Goal: Task Accomplishment & Management: Manage account settings

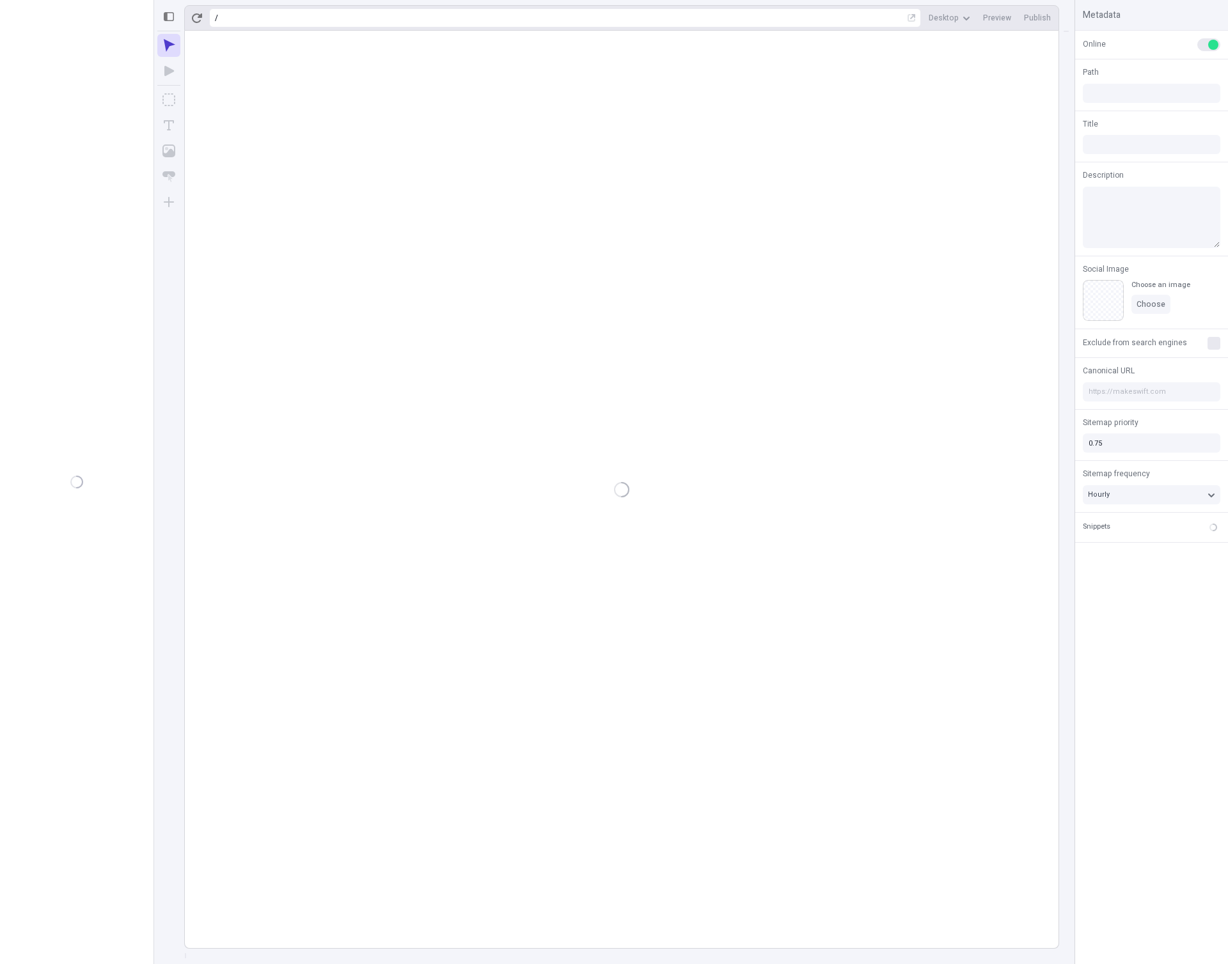
type input "/page-2"
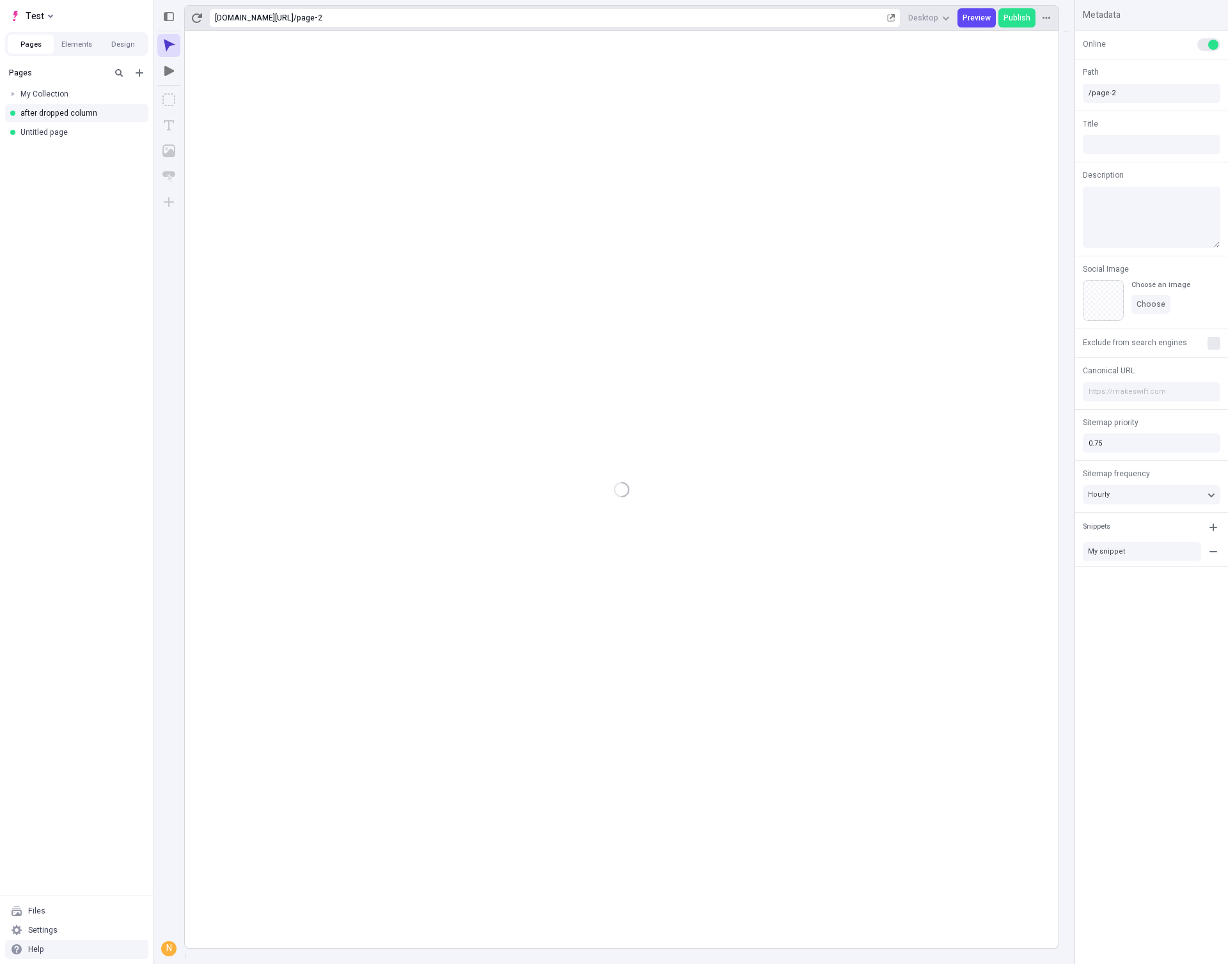
click at [51, 935] on div "Settings" at bounding box center [76, 930] width 143 height 19
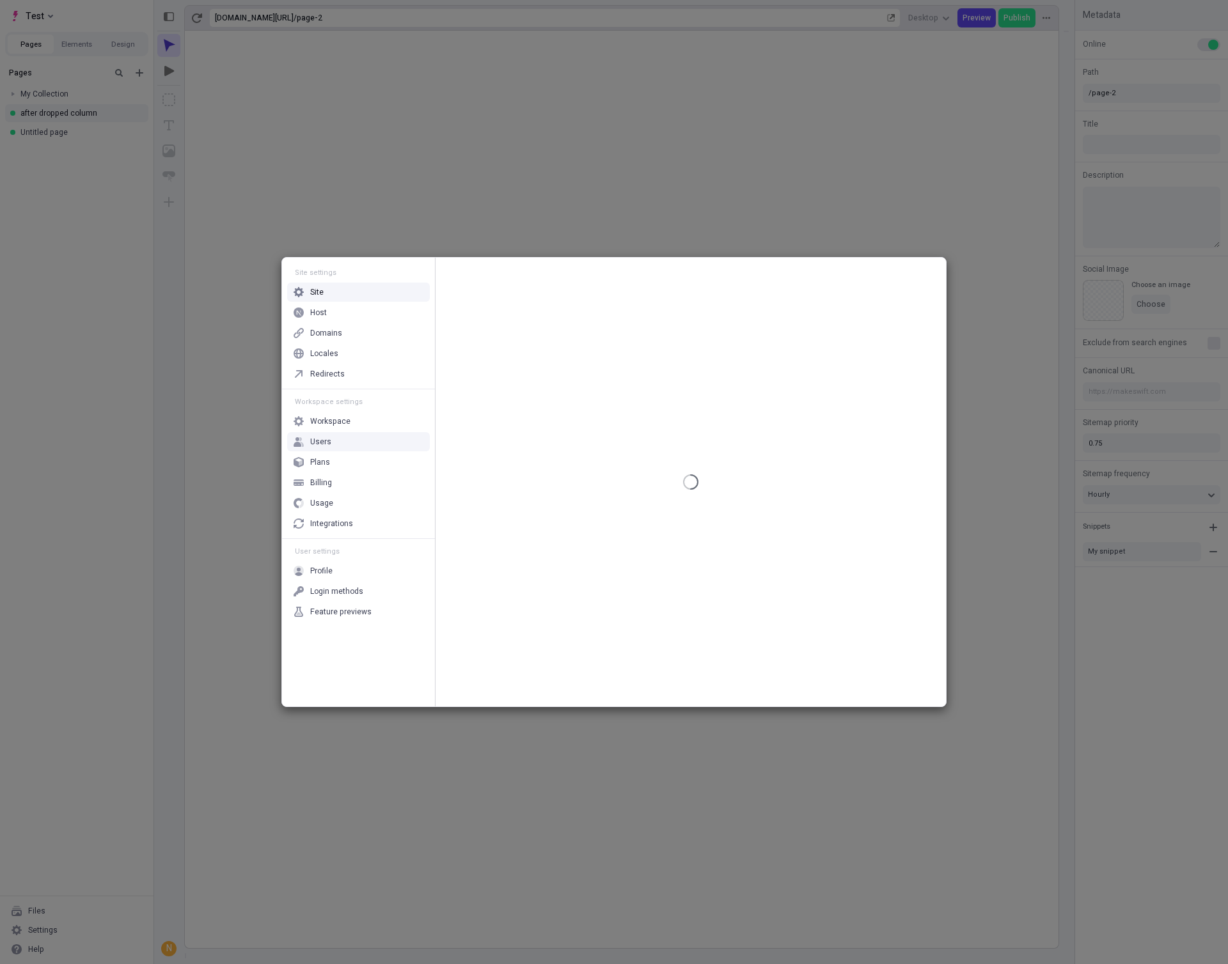
click at [355, 419] on div "Workspace" at bounding box center [358, 421] width 143 height 19
click at [328, 441] on div "Users" at bounding box center [320, 442] width 21 height 10
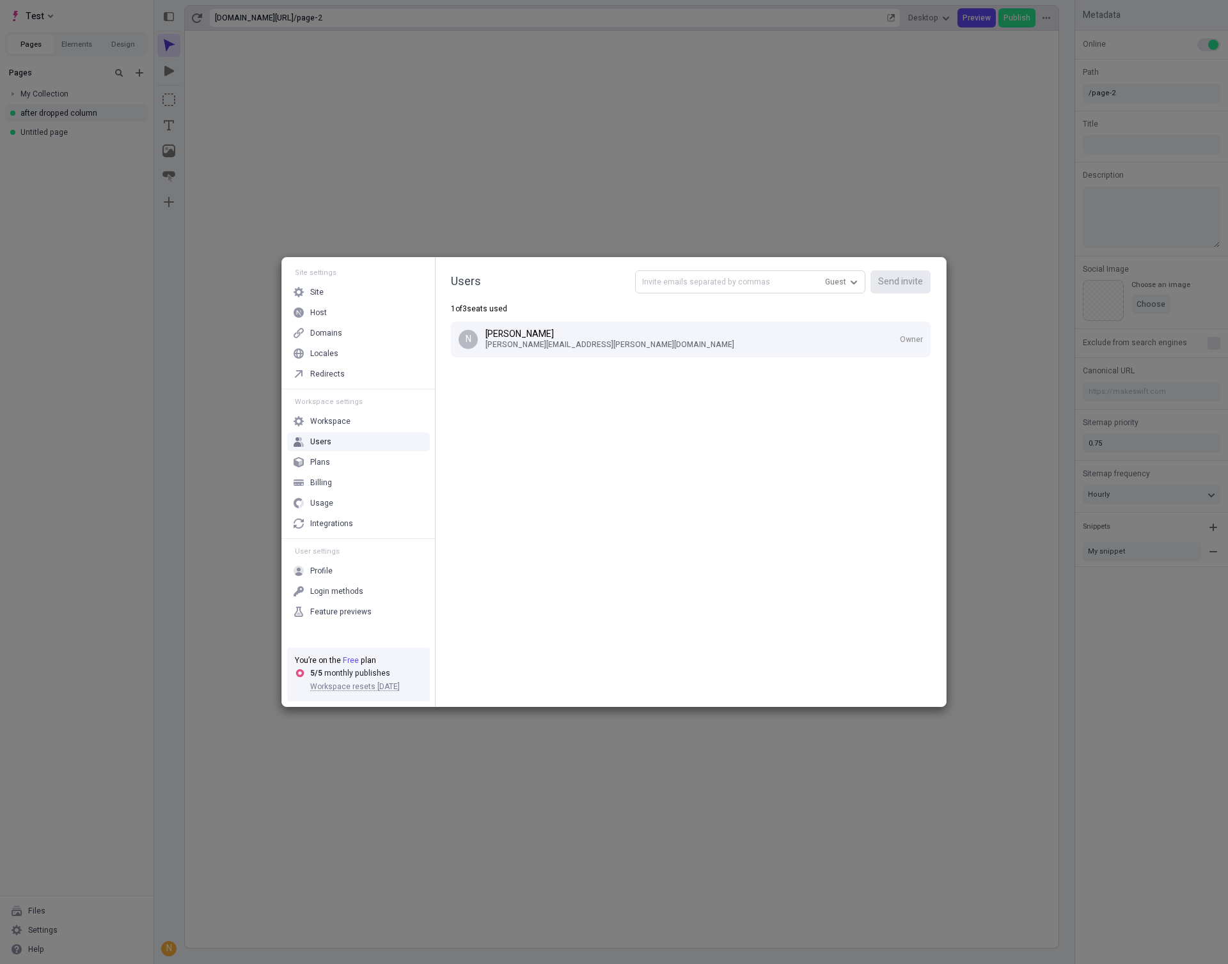
click at [744, 288] on input "text" at bounding box center [750, 281] width 230 height 23
click at [832, 281] on span "Guest" at bounding box center [835, 282] width 21 height 10
click at [795, 325] on div "Editor" at bounding box center [796, 325] width 123 height 19
click at [753, 286] on input "text" at bounding box center [750, 281] width 230 height 23
type input "nick.fisher@bigcommerce.com"
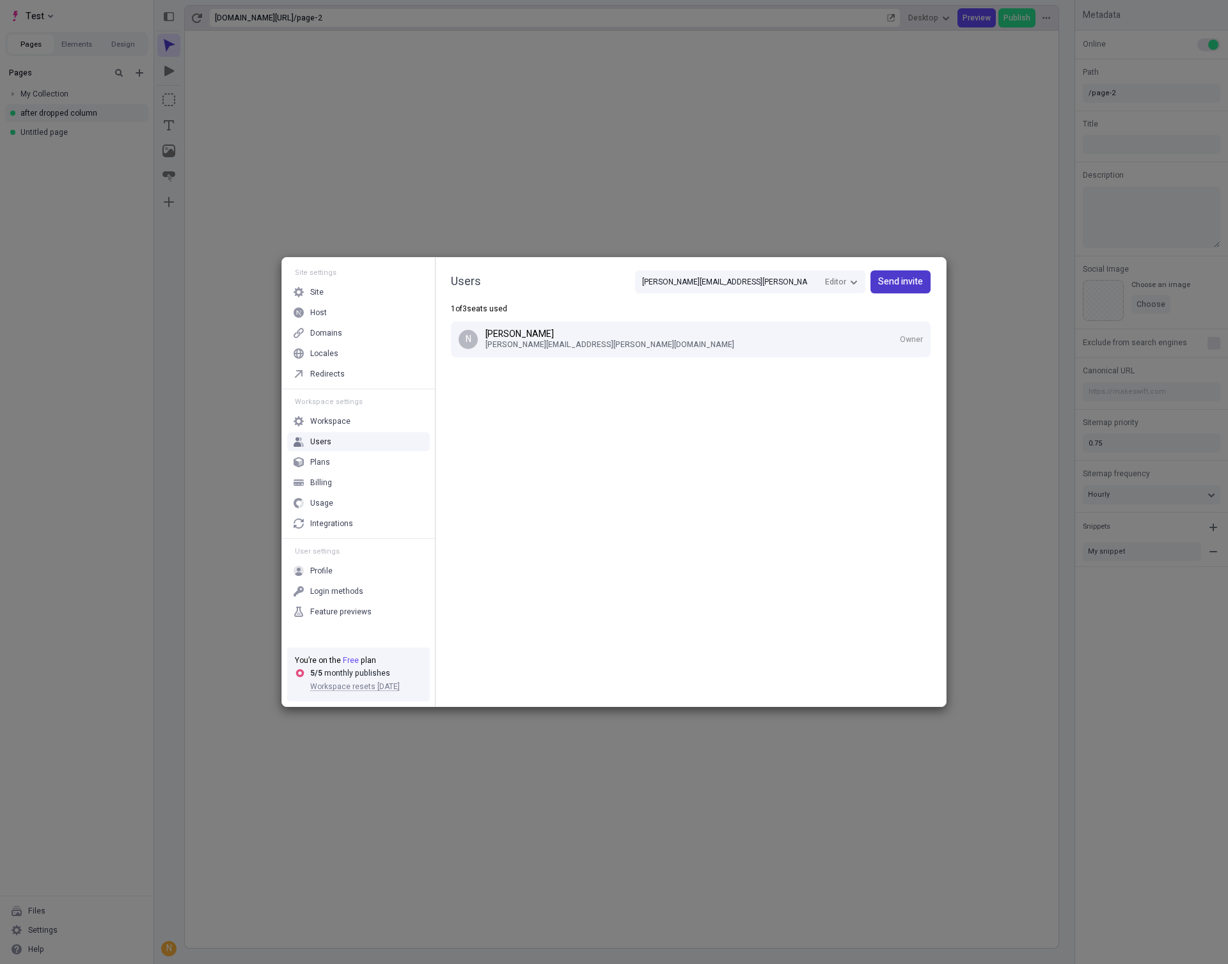
click at [907, 290] on button "Send invite" at bounding box center [900, 281] width 60 height 23
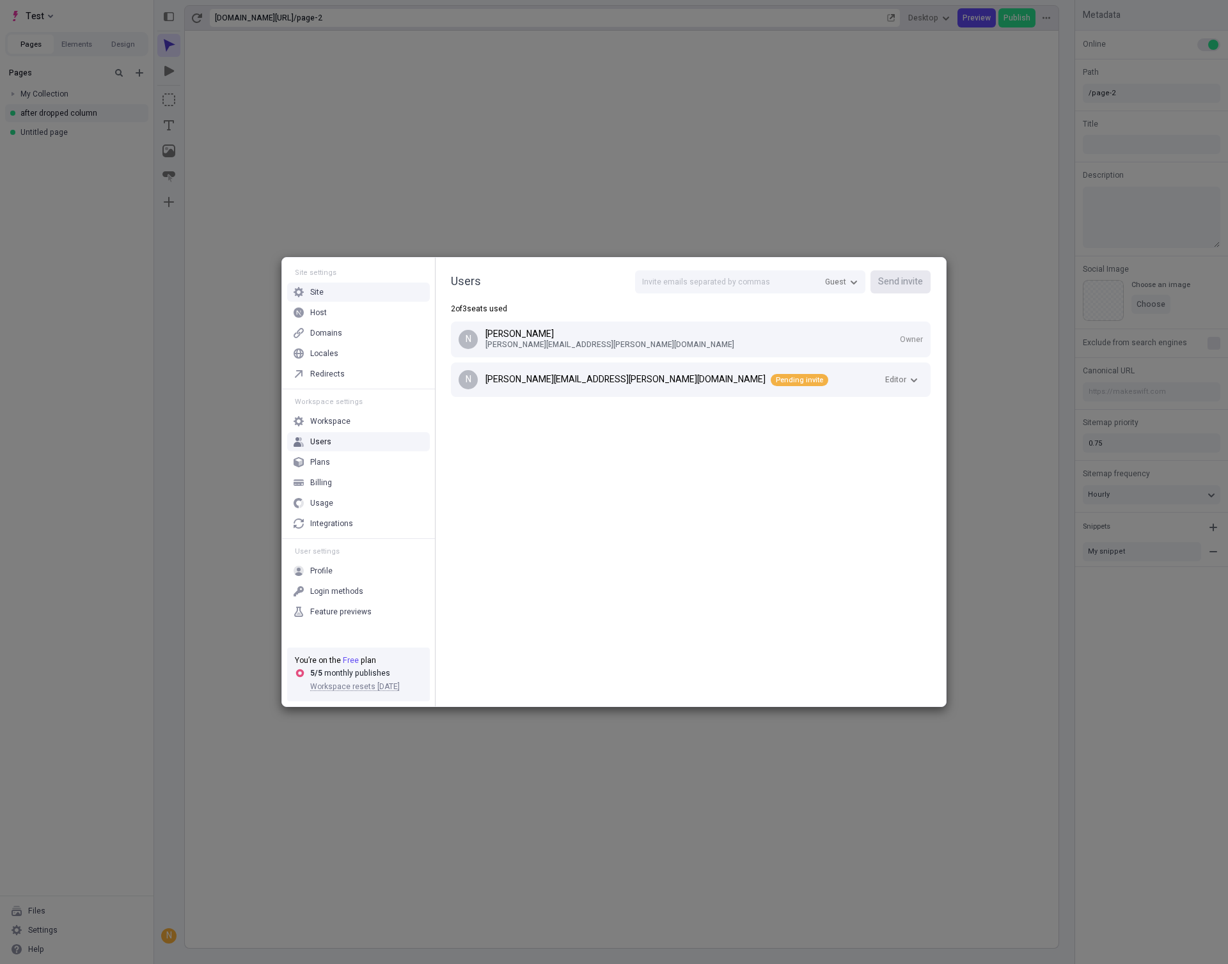
click at [327, 296] on div "Site" at bounding box center [358, 292] width 143 height 19
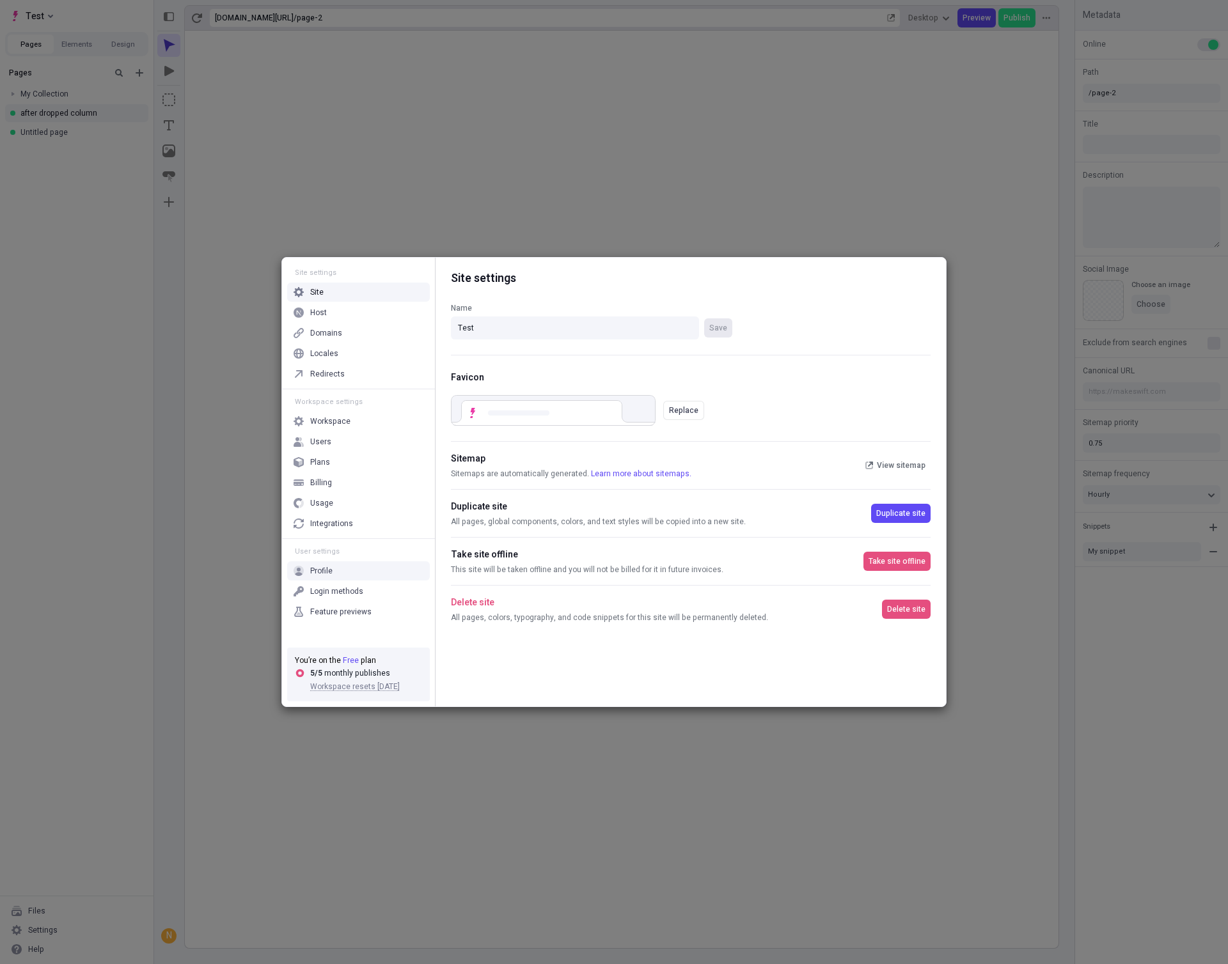
click at [944, 195] on div "Site settings Site Host Domains Locales Redirects Workspace settings Workspace …" at bounding box center [614, 482] width 1228 height 964
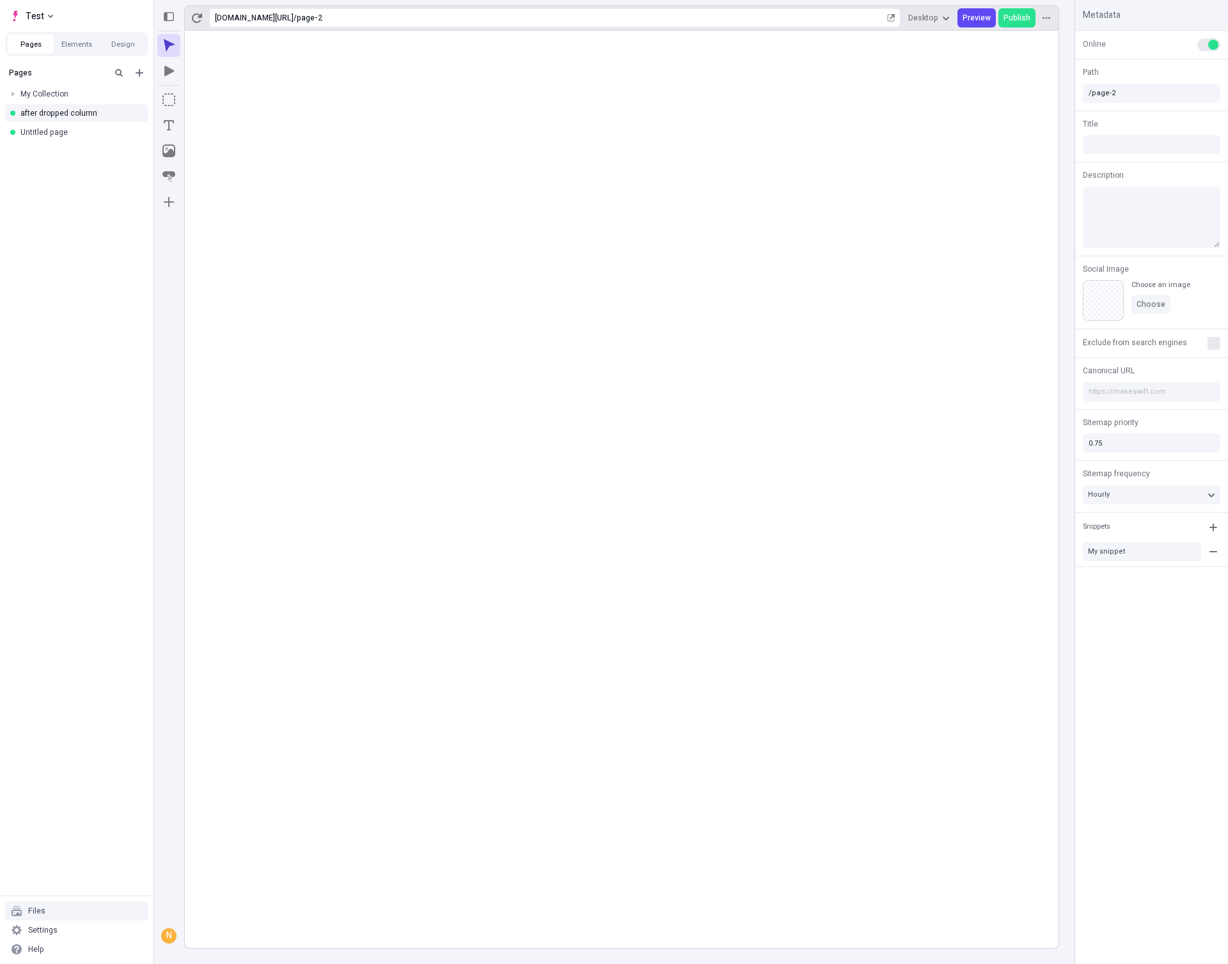
click at [59, 907] on div "Files" at bounding box center [76, 911] width 143 height 19
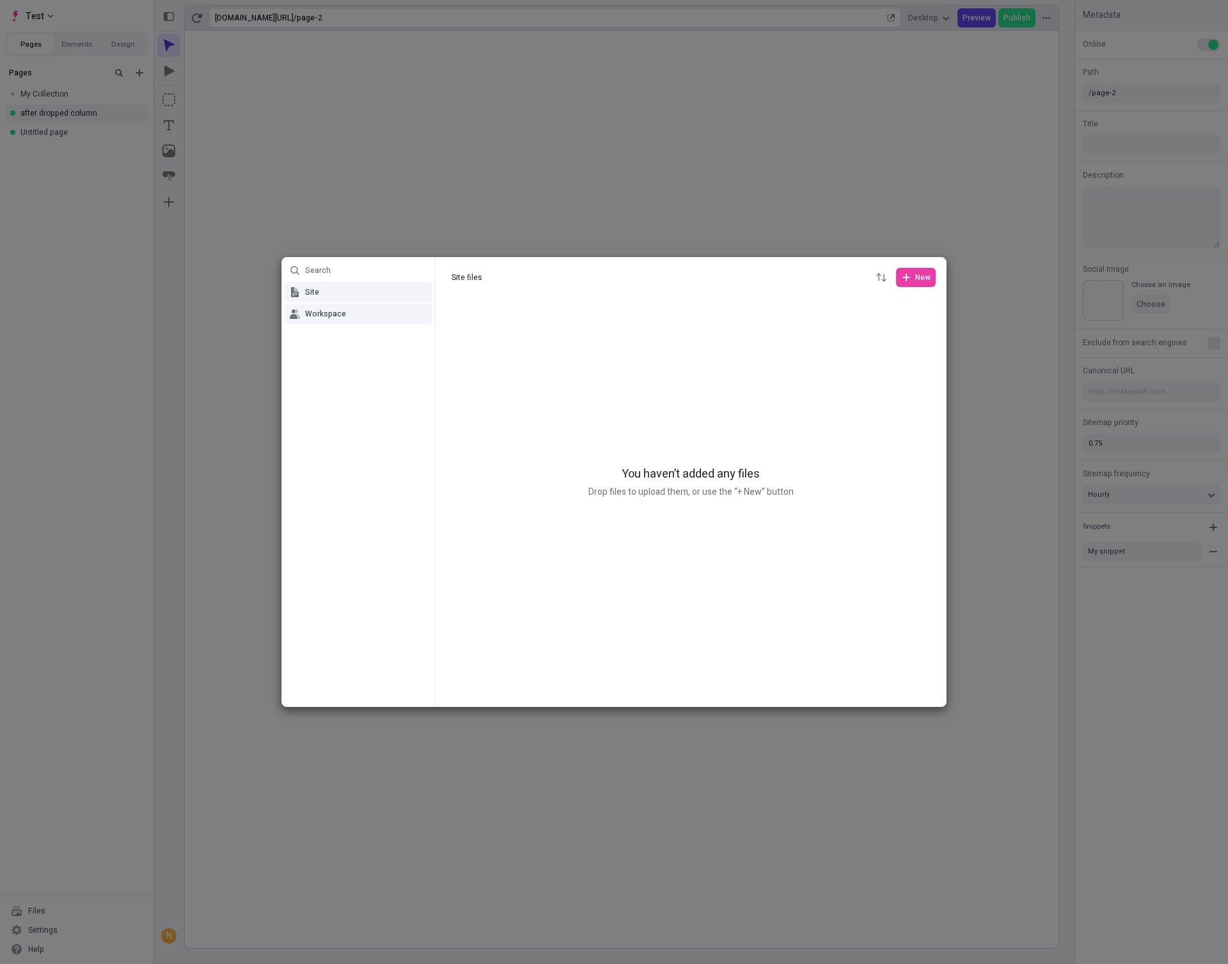
click at [355, 321] on button "Workspace" at bounding box center [359, 314] width 148 height 20
click at [915, 282] on span "New" at bounding box center [922, 277] width 15 height 10
click at [851, 305] on icon at bounding box center [848, 304] width 10 height 10
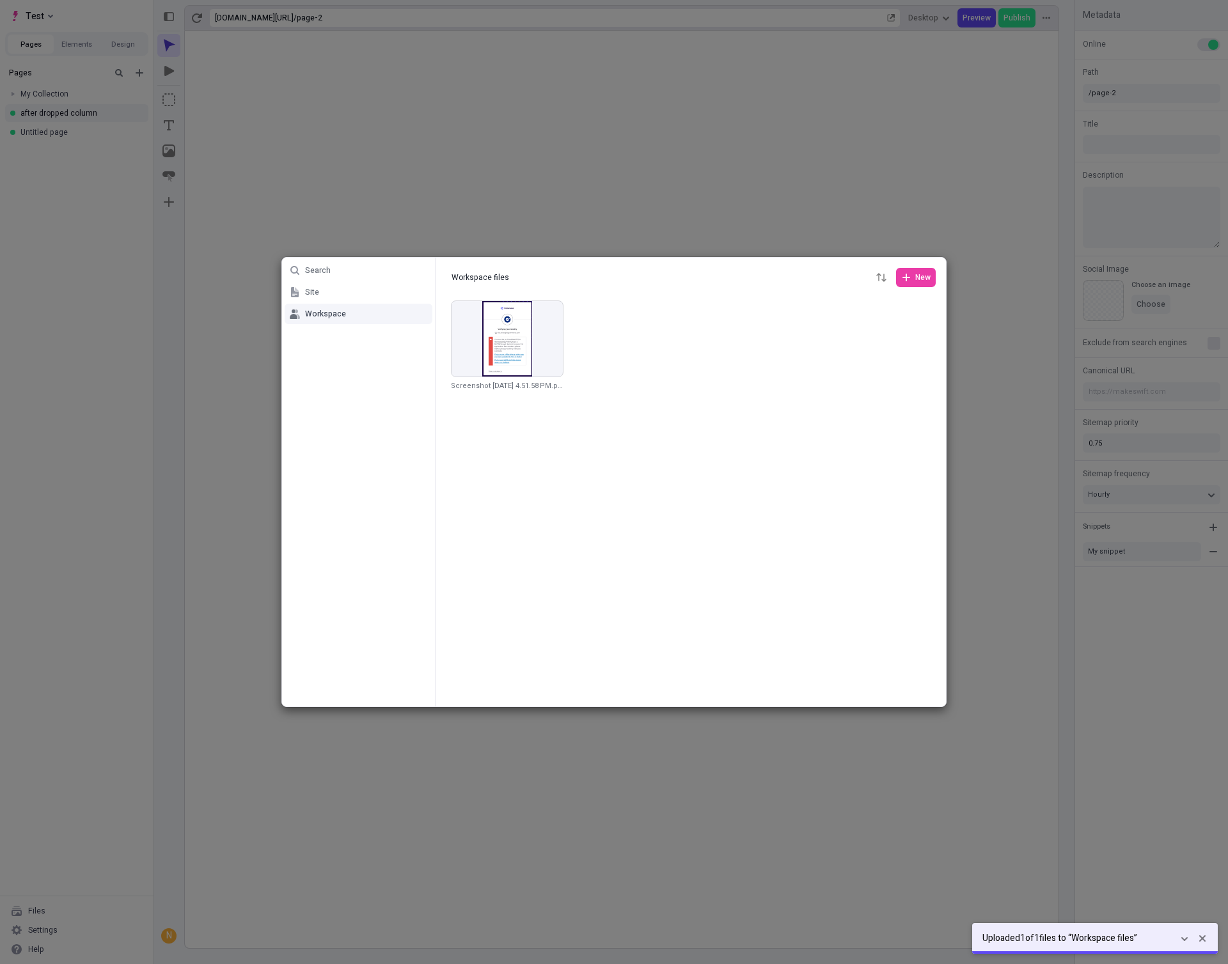
click at [673, 504] on div at bounding box center [690, 502] width 510 height 409
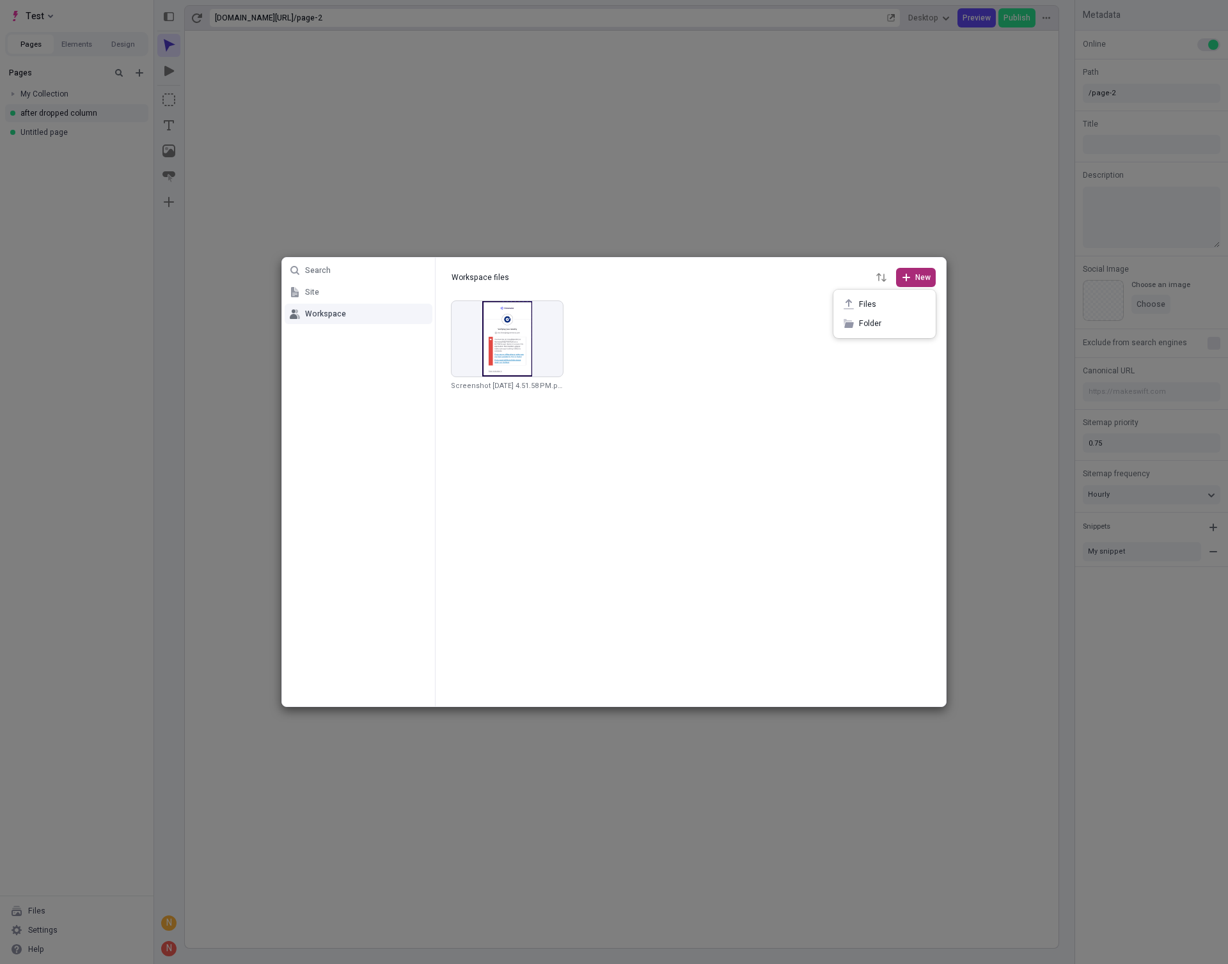
click at [925, 279] on span "New" at bounding box center [922, 277] width 15 height 10
click at [863, 323] on span "Folder" at bounding box center [892, 323] width 66 height 10
type input "canistealit?"
click at [759, 404] on div at bounding box center [690, 502] width 510 height 409
drag, startPoint x: 527, startPoint y: 395, endPoint x: 519, endPoint y: 320, distance: 75.3
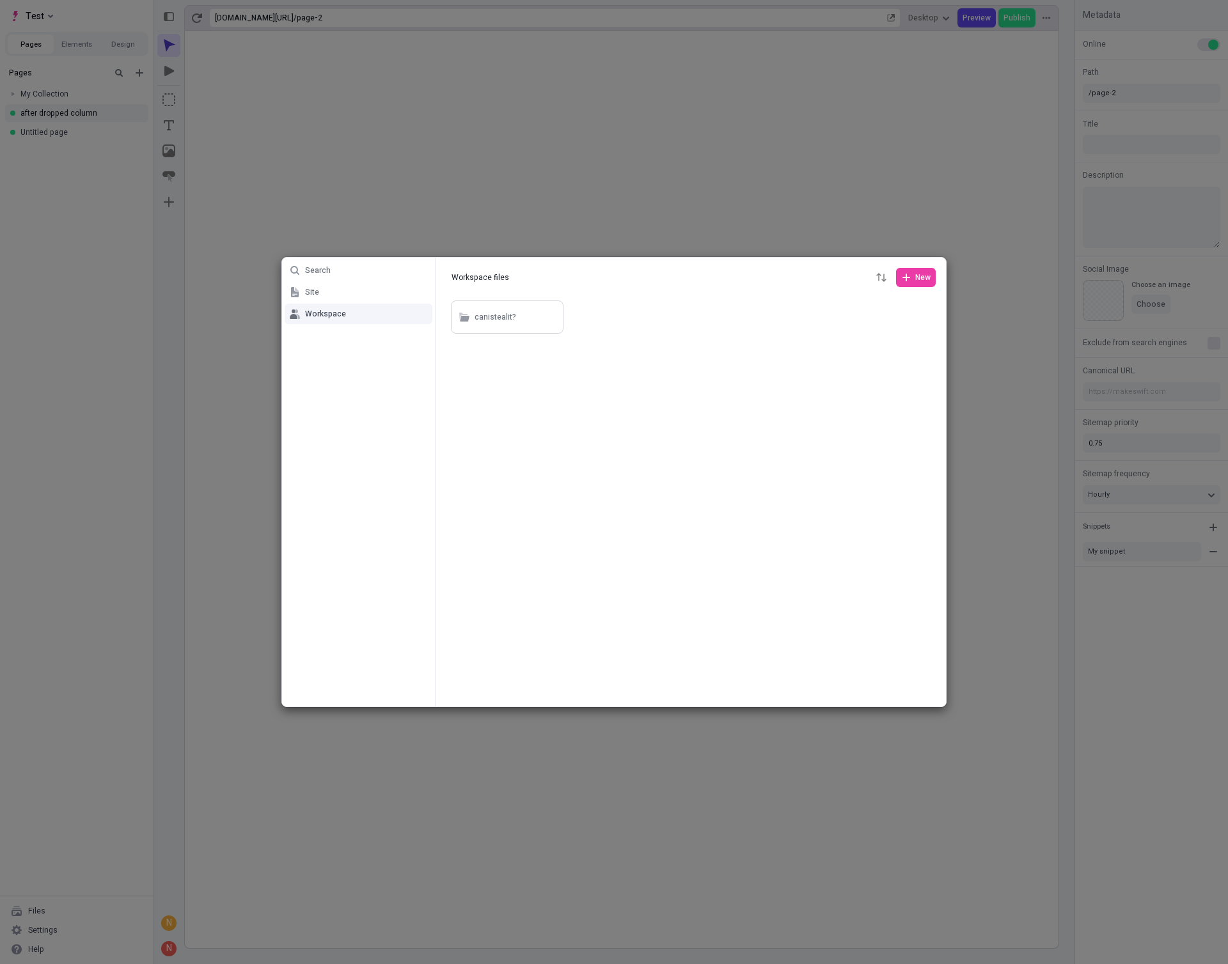
click at [707, 442] on div at bounding box center [690, 502] width 510 height 409
click at [915, 276] on span "New" at bounding box center [922, 277] width 15 height 10
click at [861, 327] on span "Folder" at bounding box center [892, 323] width 66 height 10
type input "target"
click at [685, 420] on div at bounding box center [690, 502] width 510 height 409
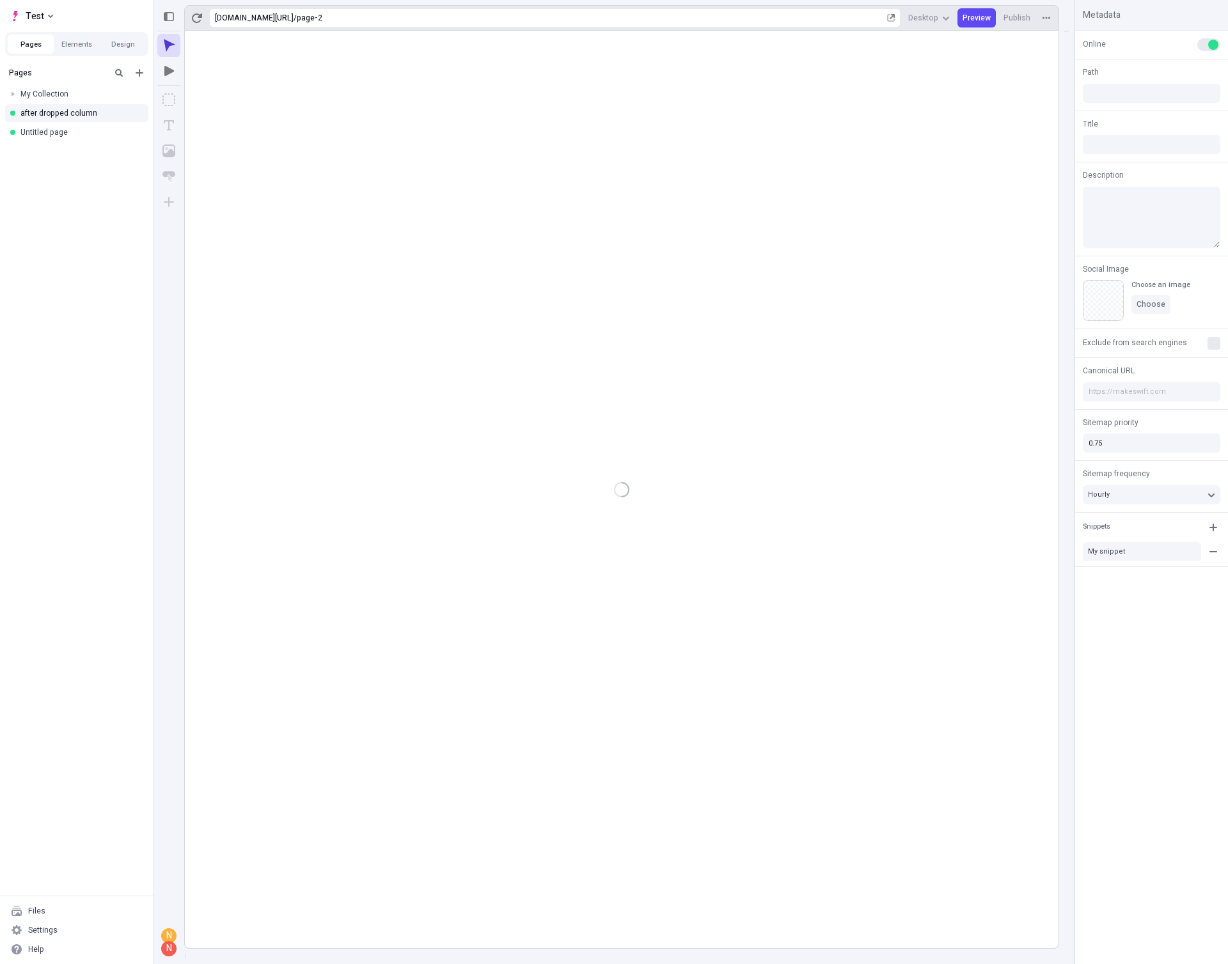
type input "/page-2"
click at [88, 912] on div "Files" at bounding box center [76, 911] width 143 height 19
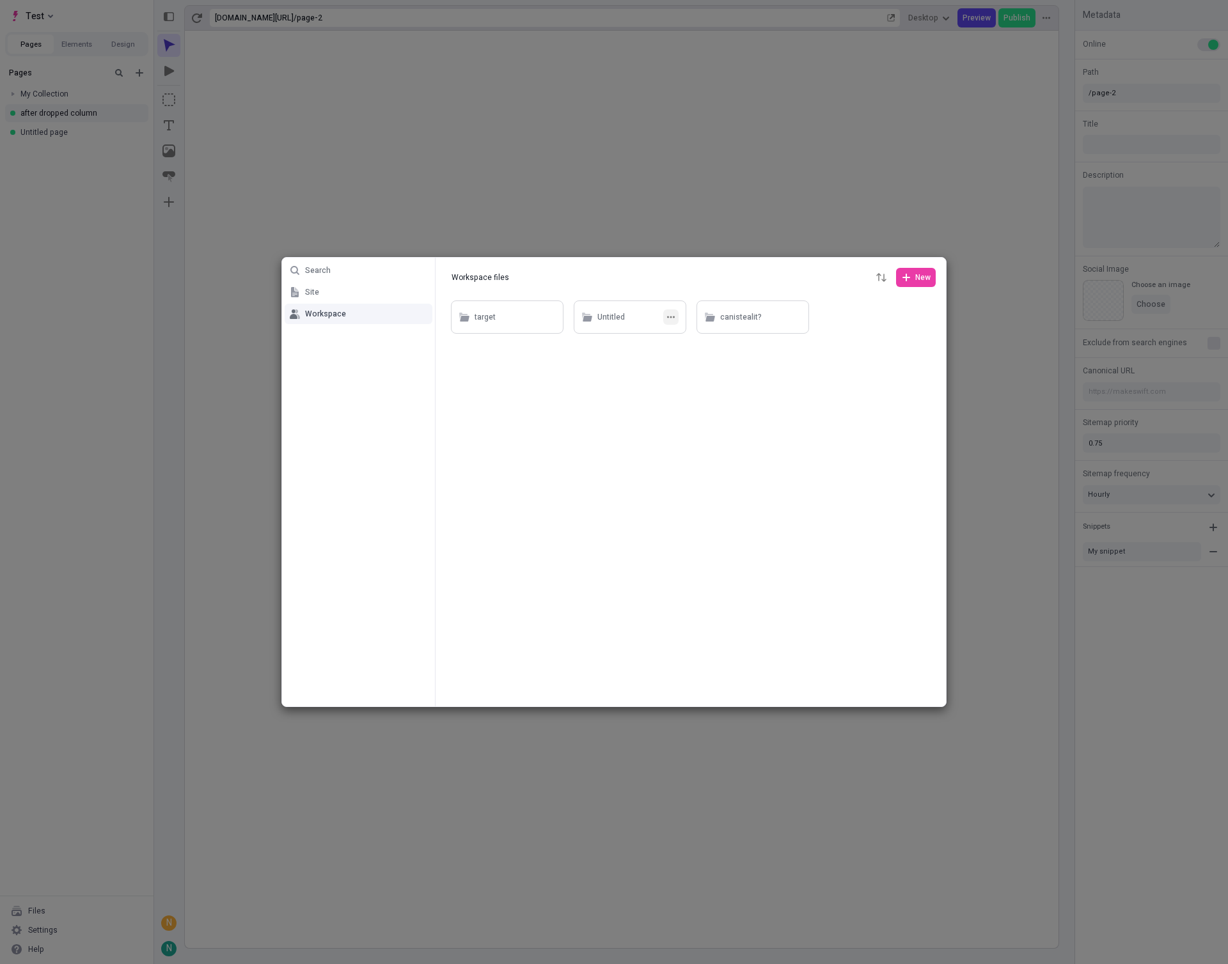
click at [671, 315] on icon "button" at bounding box center [671, 317] width 8 height 8
click at [660, 397] on div "Delete" at bounding box center [670, 391] width 133 height 19
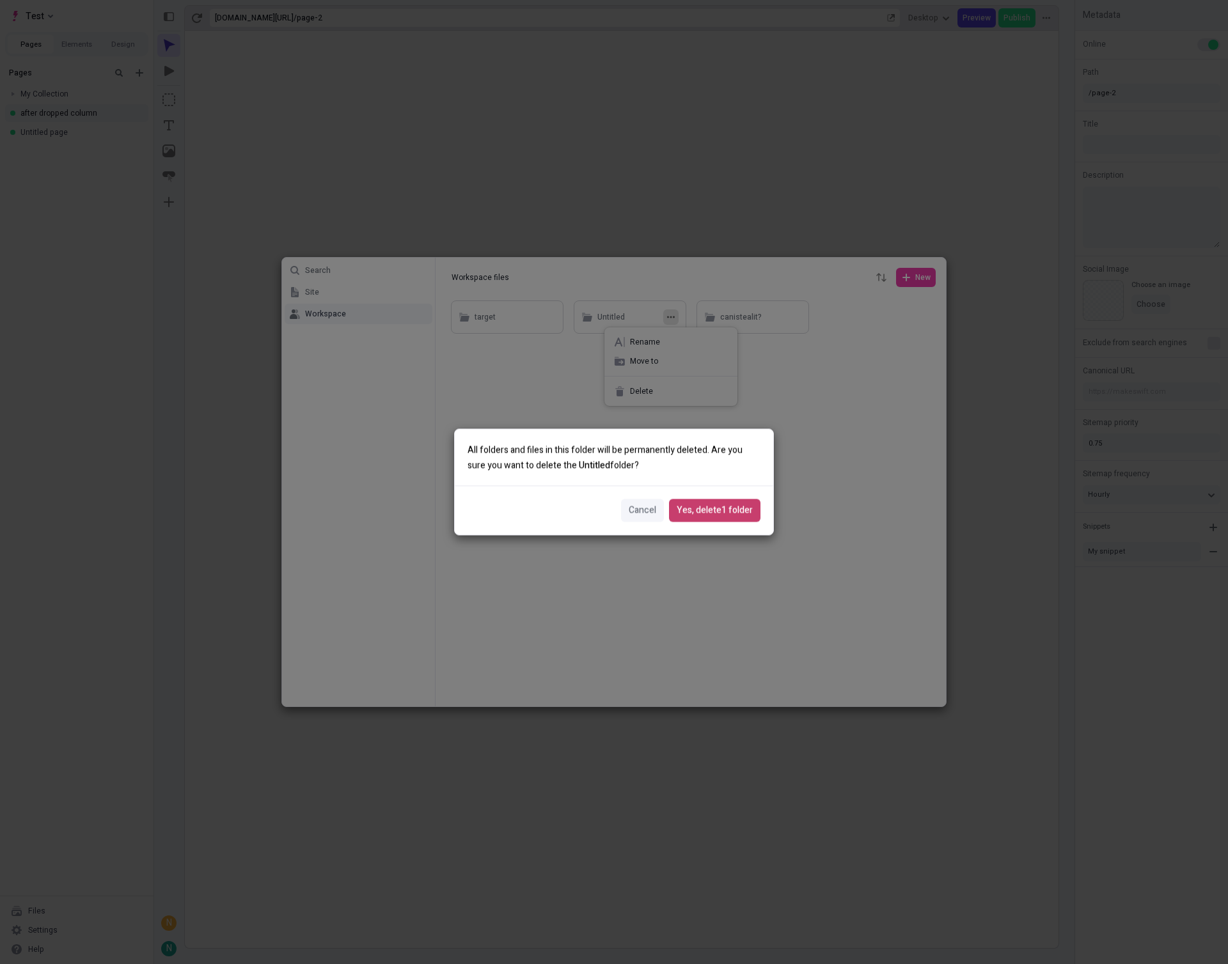
click at [708, 509] on span "Yes, delete 1 folder" at bounding box center [714, 511] width 76 height 14
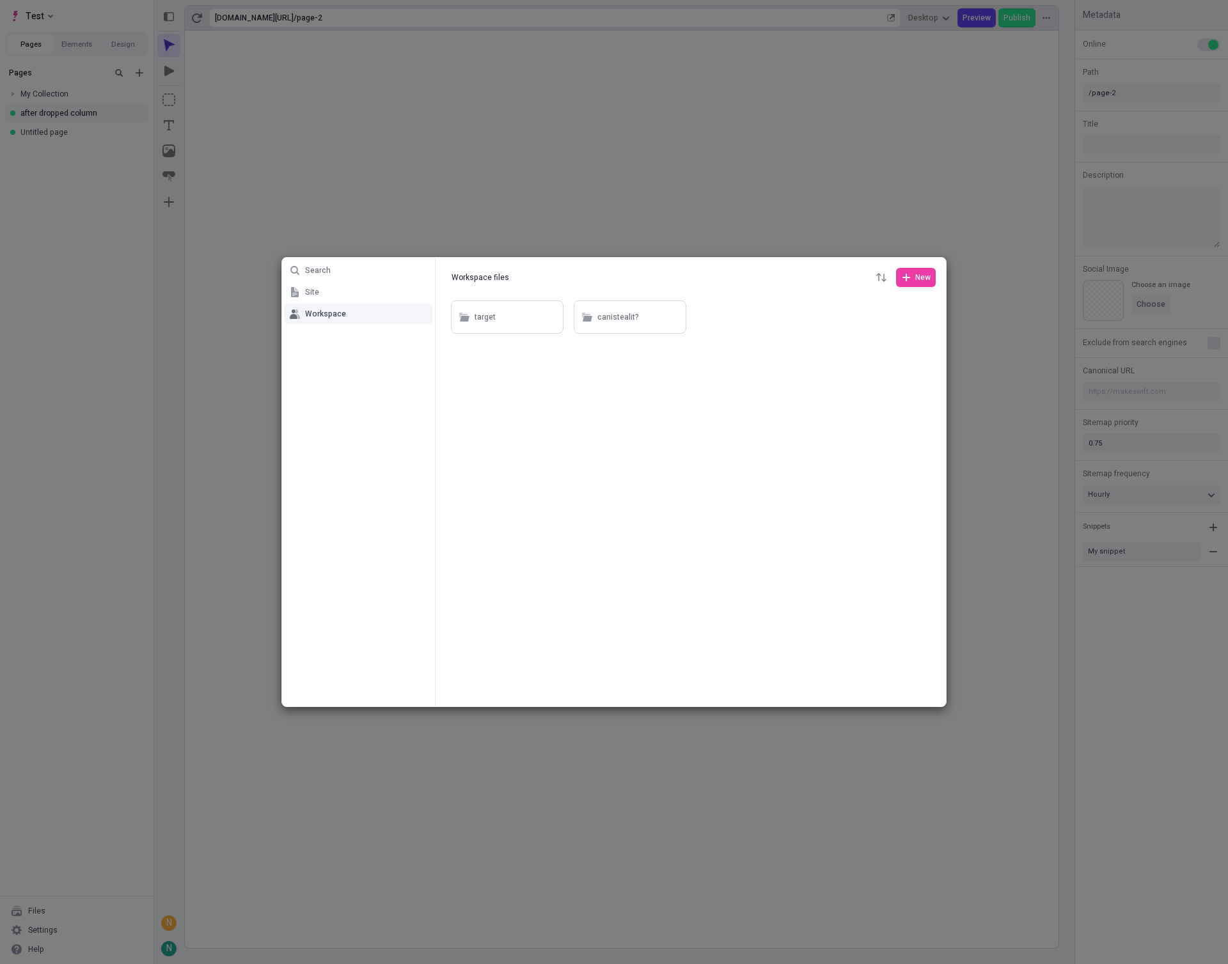
click at [566, 518] on div at bounding box center [690, 502] width 510 height 409
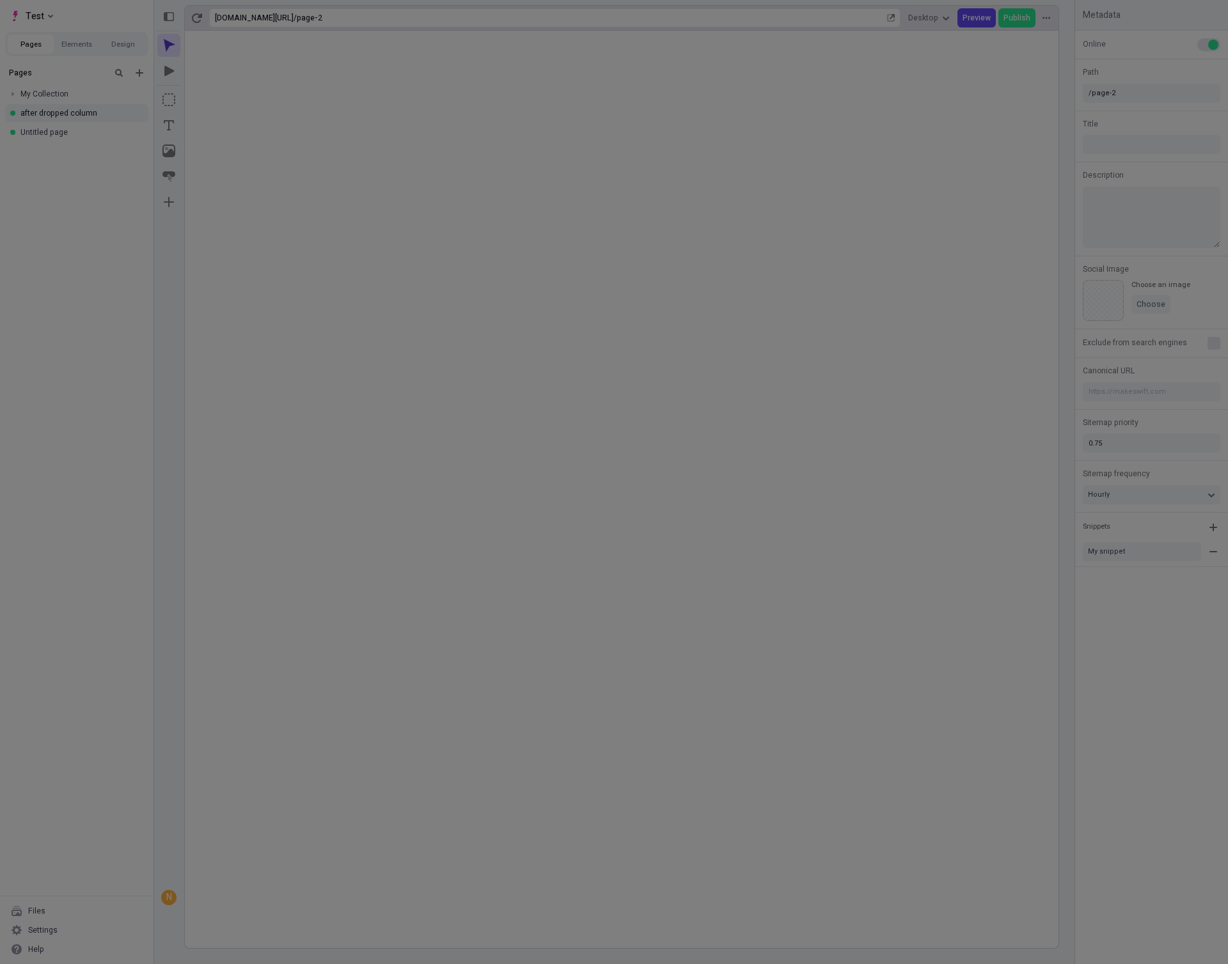
click at [359, 215] on div "Search Site Workspace Workspace files Workspace files New target canistealit?" at bounding box center [614, 482] width 1228 height 964
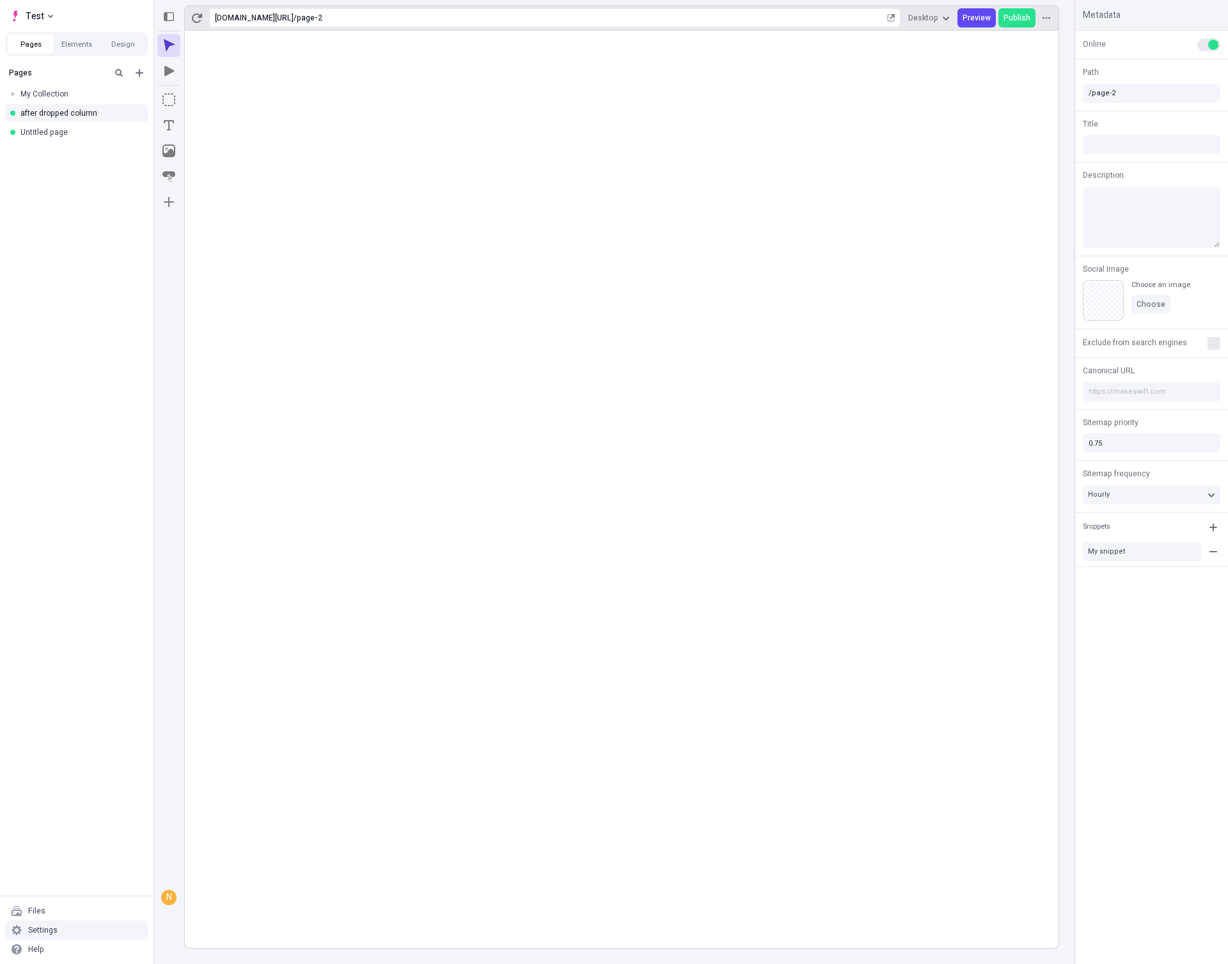
click at [72, 923] on div "Settings" at bounding box center [76, 930] width 143 height 19
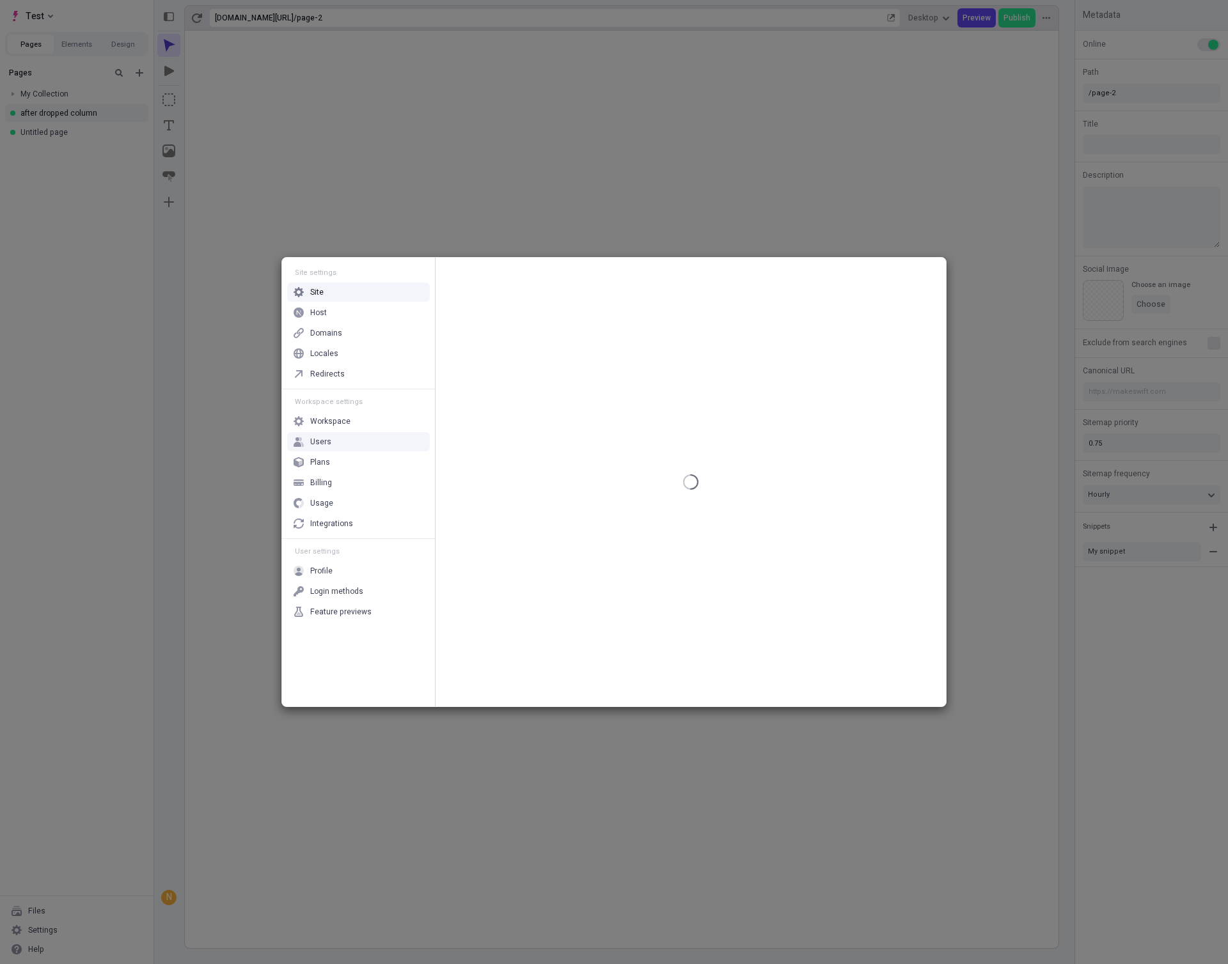
click at [331, 446] on div "Users" at bounding box center [358, 441] width 143 height 19
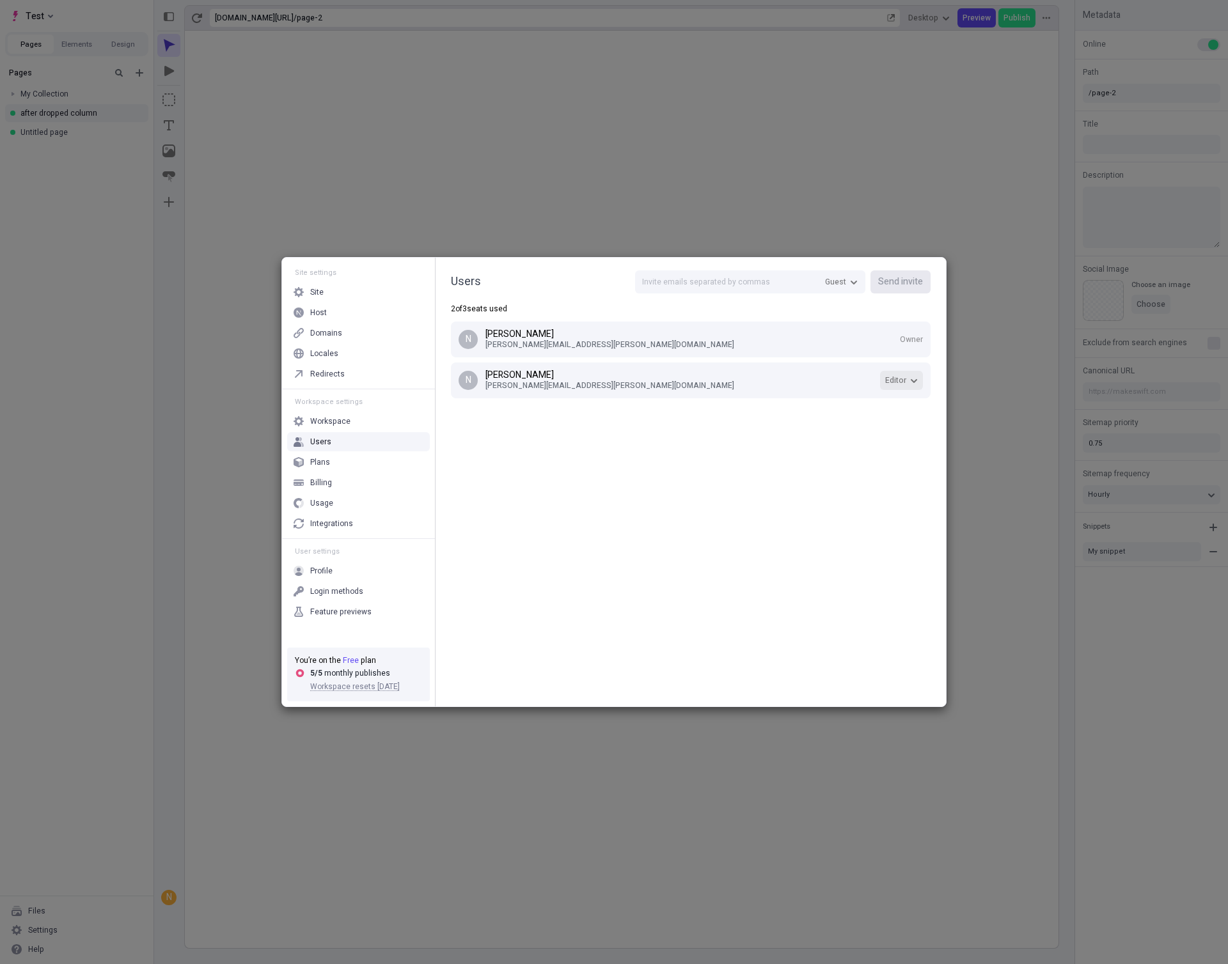
click at [918, 383] on button "Editor" at bounding box center [901, 380] width 43 height 19
click at [880, 428] on div "Admin" at bounding box center [856, 423] width 123 height 19
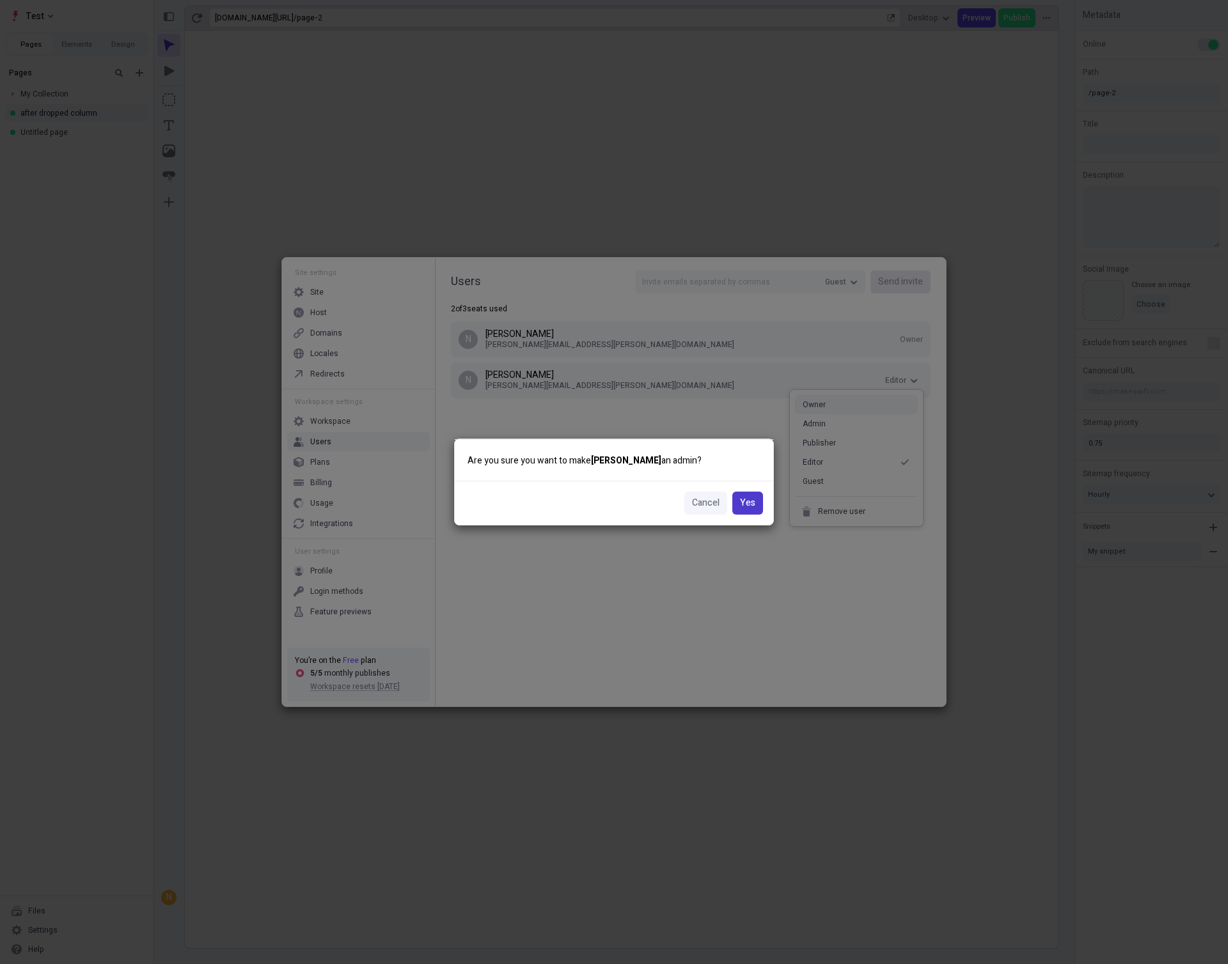
click at [753, 508] on span "Yes" at bounding box center [747, 503] width 15 height 14
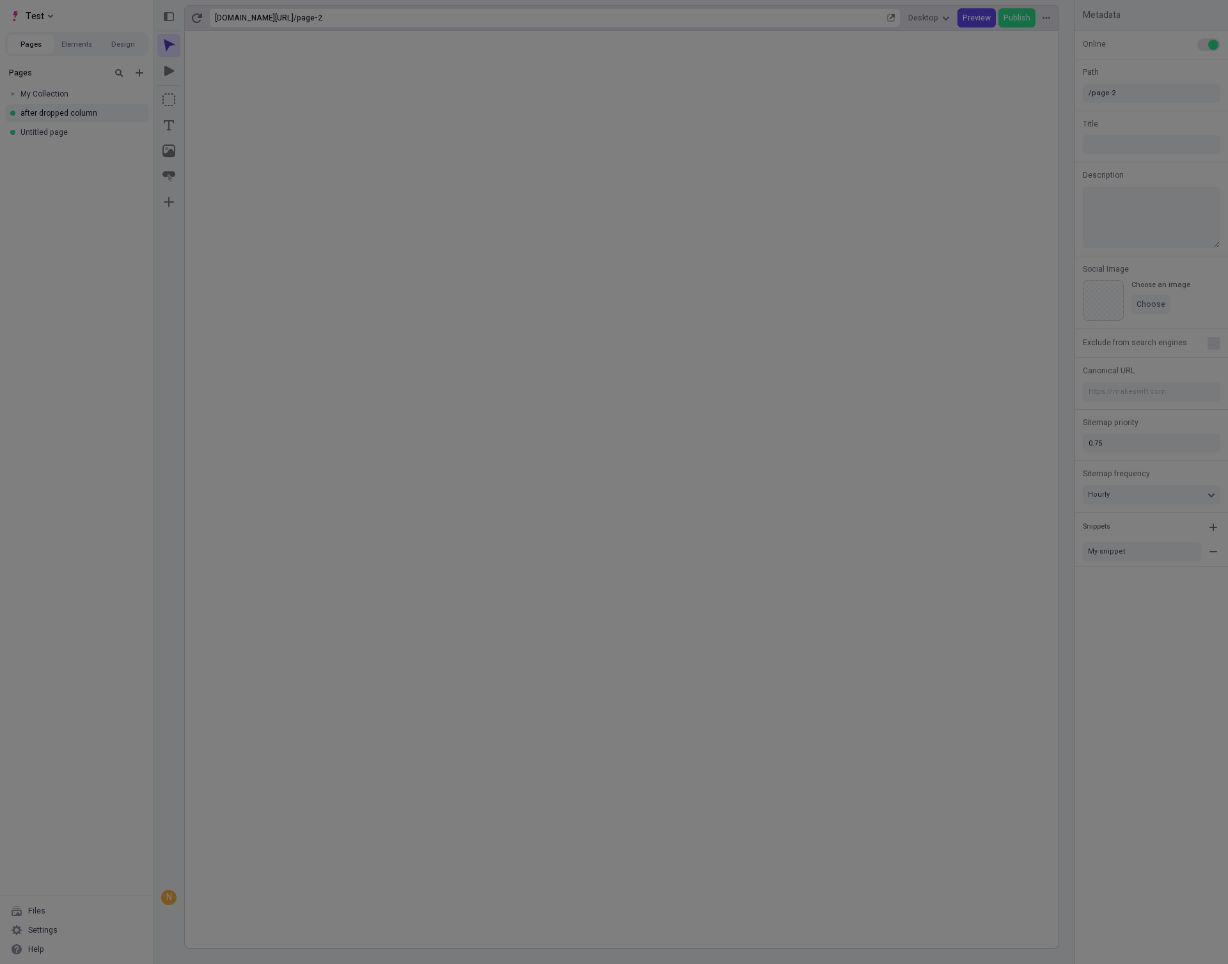
click at [239, 380] on div "Site settings Site Host Domains Locales Redirects Workspace settings Workspace …" at bounding box center [614, 482] width 1228 height 964
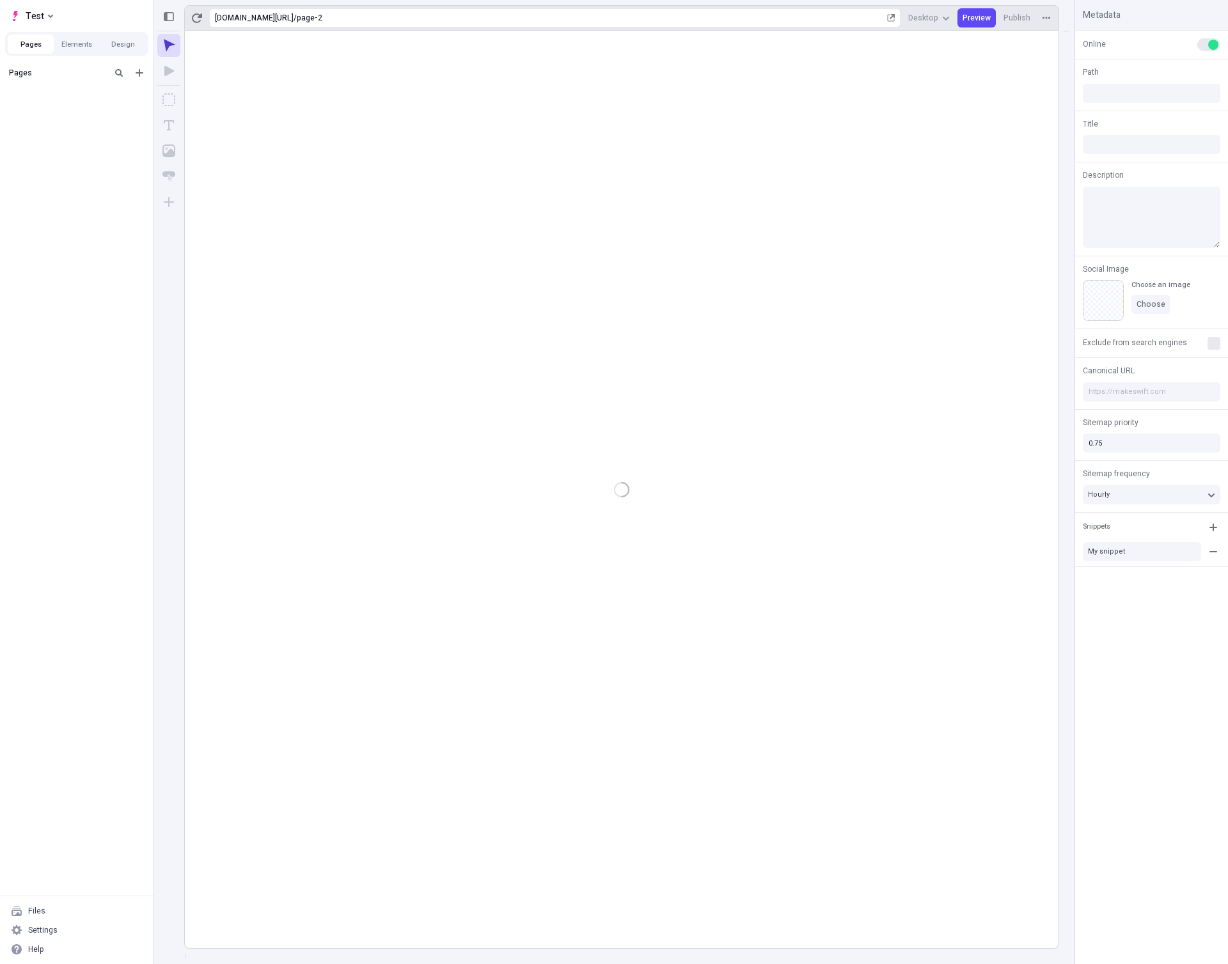
type input "/page-2"
click at [77, 914] on div "Files" at bounding box center [76, 911] width 143 height 19
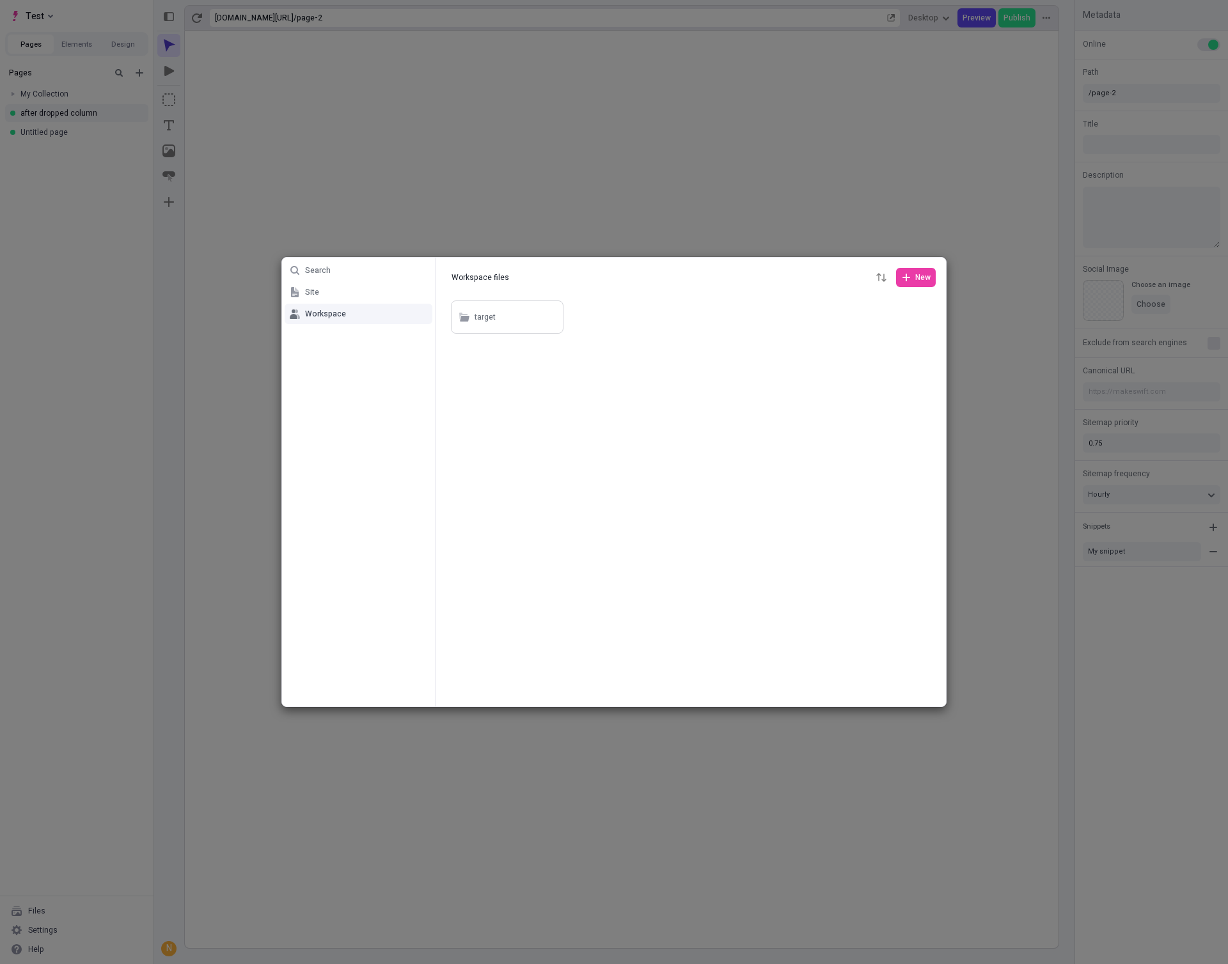
click at [562, 399] on div at bounding box center [690, 502] width 510 height 409
click at [542, 314] on button "button" at bounding box center [547, 316] width 15 height 15
click at [546, 387] on span "Delete" at bounding box center [555, 391] width 97 height 10
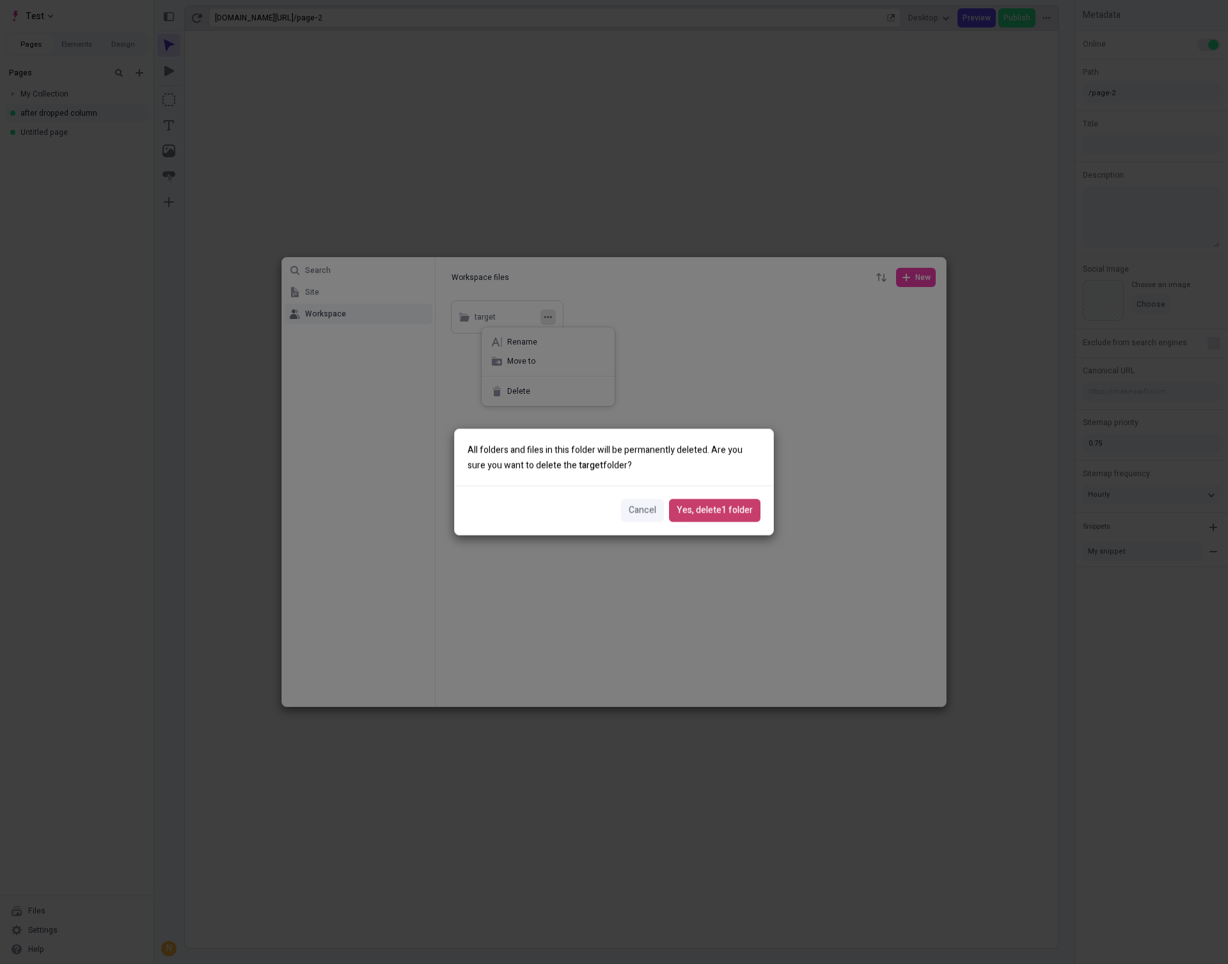
click at [725, 508] on span "Yes, delete 1 folder" at bounding box center [714, 511] width 76 height 14
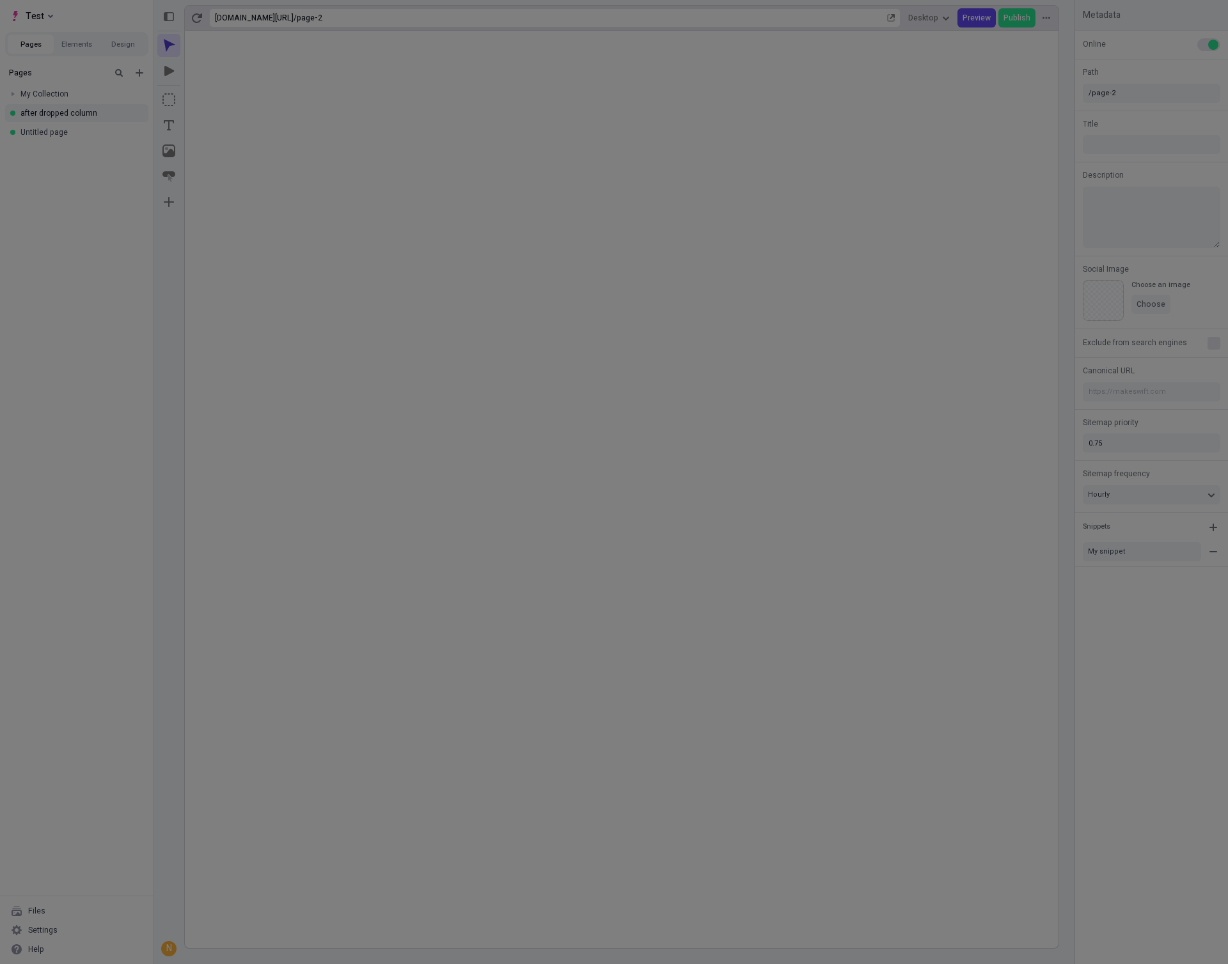
click at [912, 759] on div "Search Site Workspace Workspace files Workspace files New You haven’t added any…" at bounding box center [614, 482] width 1228 height 964
